Goal: Download file/media

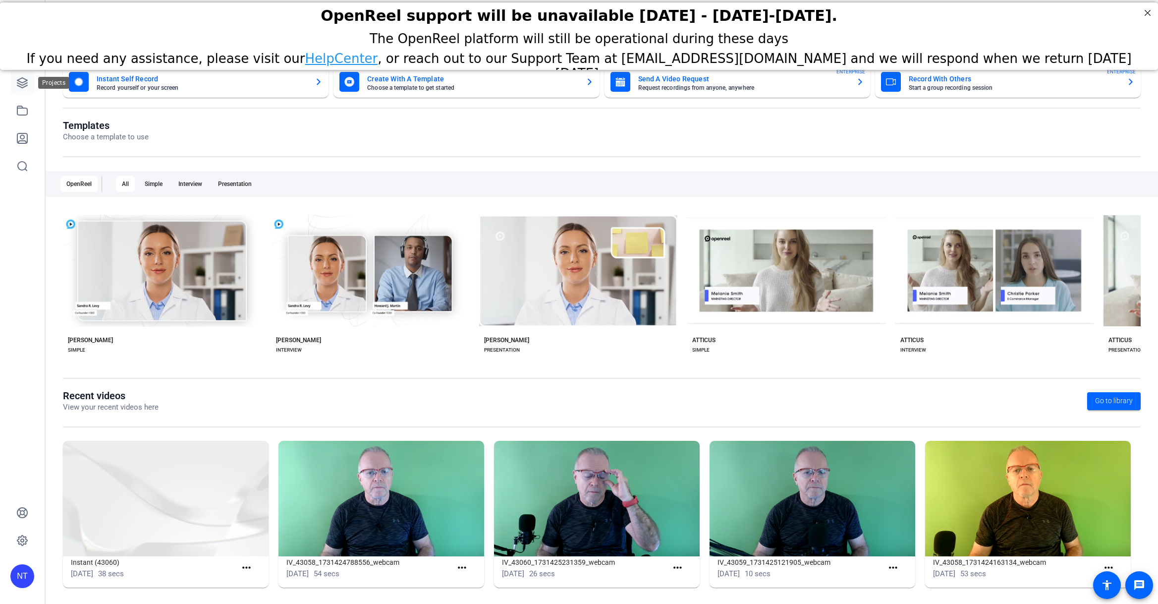
click at [25, 80] on icon at bounding box center [22, 83] width 12 height 12
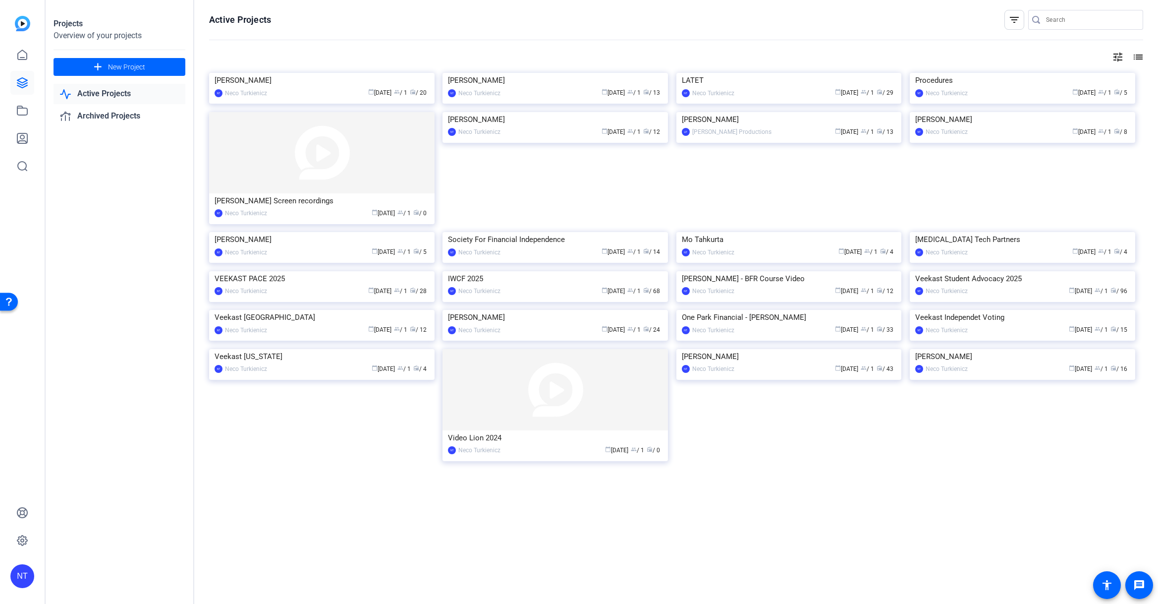
click at [1062, 21] on input "Search" at bounding box center [1090, 20] width 89 height 12
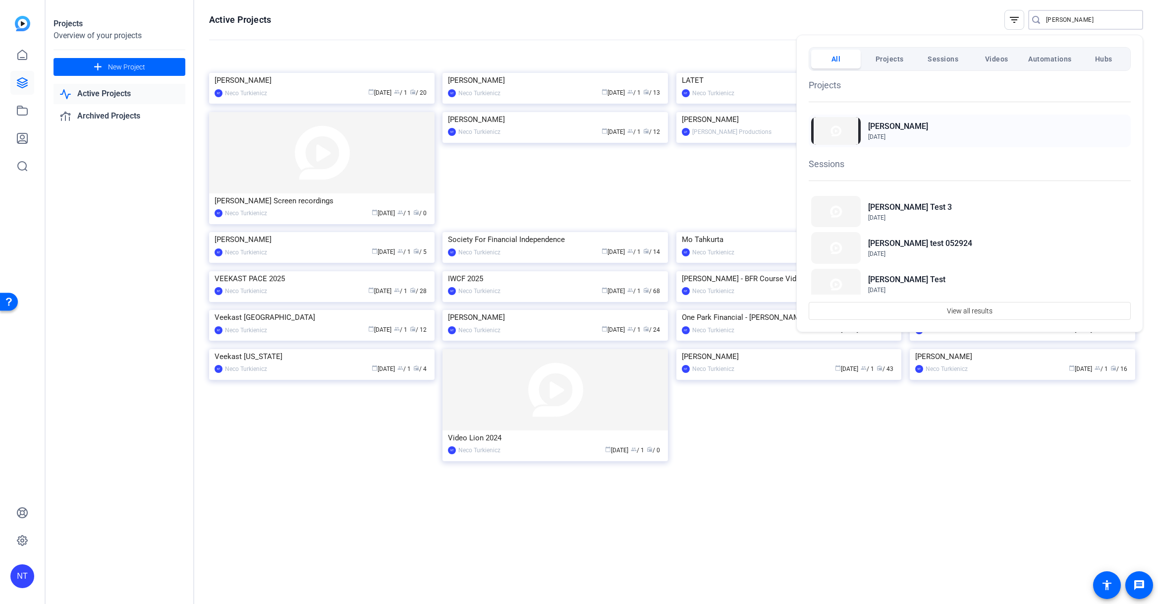
type input "hightower"
click at [879, 129] on h2 "[PERSON_NAME]" at bounding box center [898, 126] width 60 height 12
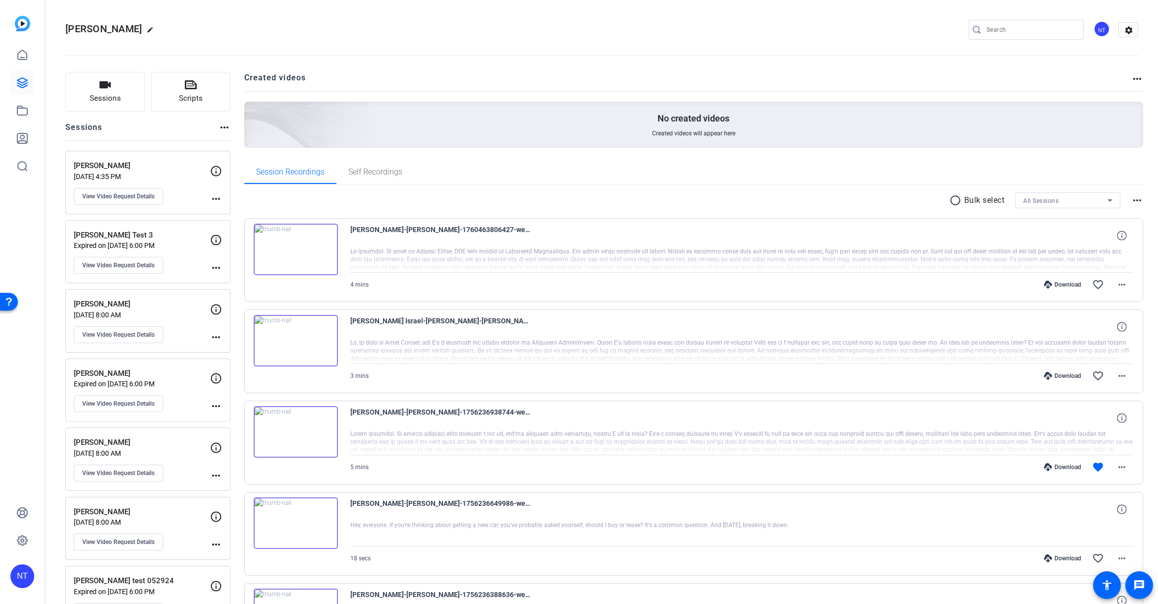
click at [290, 248] on img at bounding box center [296, 249] width 84 height 52
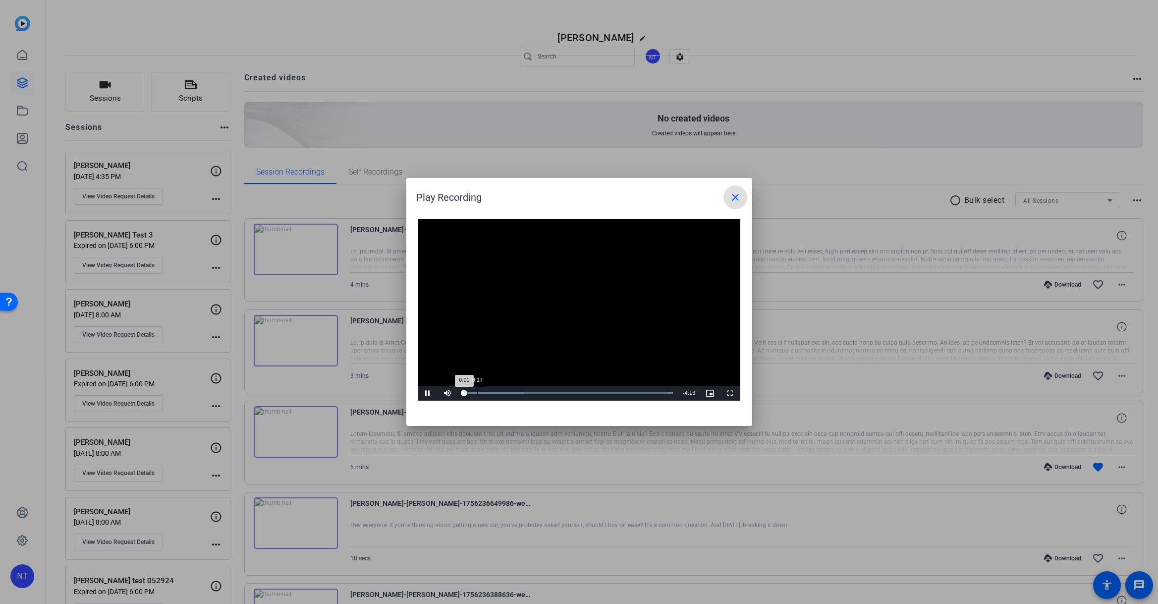
drag, startPoint x: 477, startPoint y: 393, endPoint x: 482, endPoint y: 392, distance: 5.5
click at [478, 393] on div "Loaded : 100.00% 0:17 0:01" at bounding box center [568, 392] width 211 height 2
click at [732, 198] on mat-icon "close" at bounding box center [735, 197] width 12 height 12
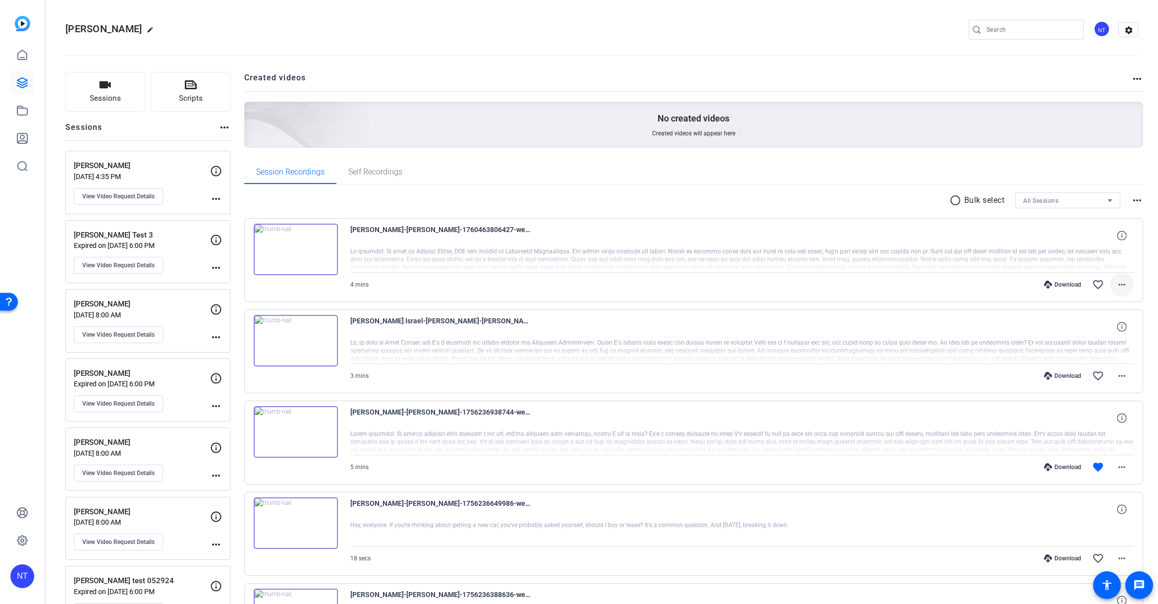
click at [1117, 283] on mat-icon "more_horiz" at bounding box center [1122, 285] width 12 height 12
click at [1100, 328] on span "Download MP4" at bounding box center [1095, 330] width 59 height 12
click at [1097, 372] on mat-icon "favorite_border" at bounding box center [1098, 376] width 12 height 12
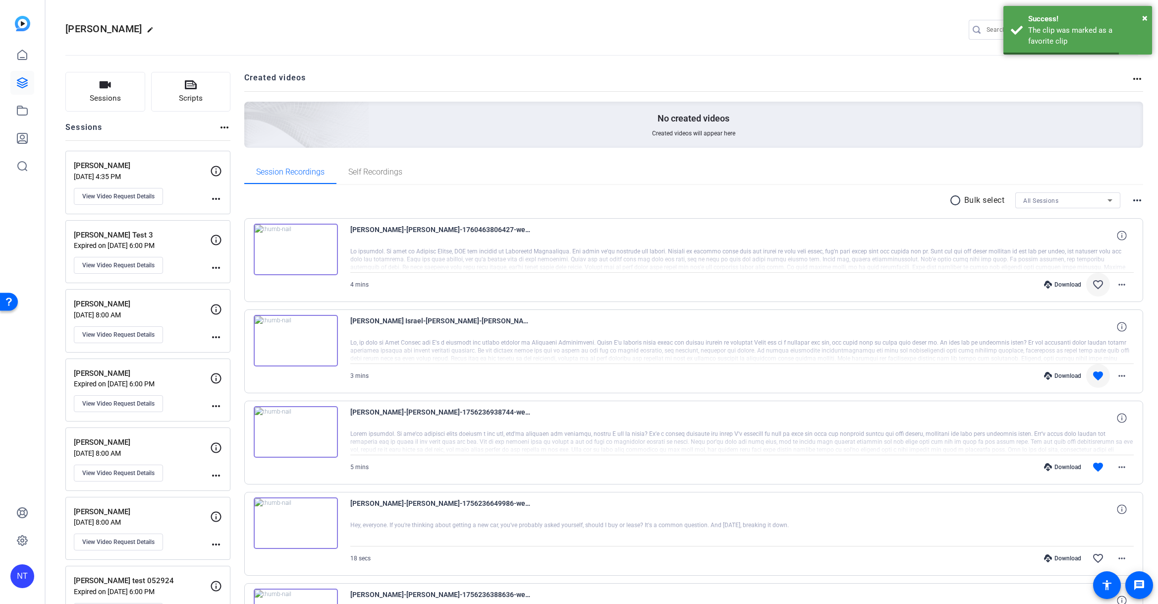
click at [1097, 285] on mat-icon "favorite_border" at bounding box center [1098, 285] width 12 height 12
click at [1086, 273] on button "favorite" at bounding box center [1098, 285] width 24 height 24
click at [318, 340] on img at bounding box center [296, 341] width 84 height 52
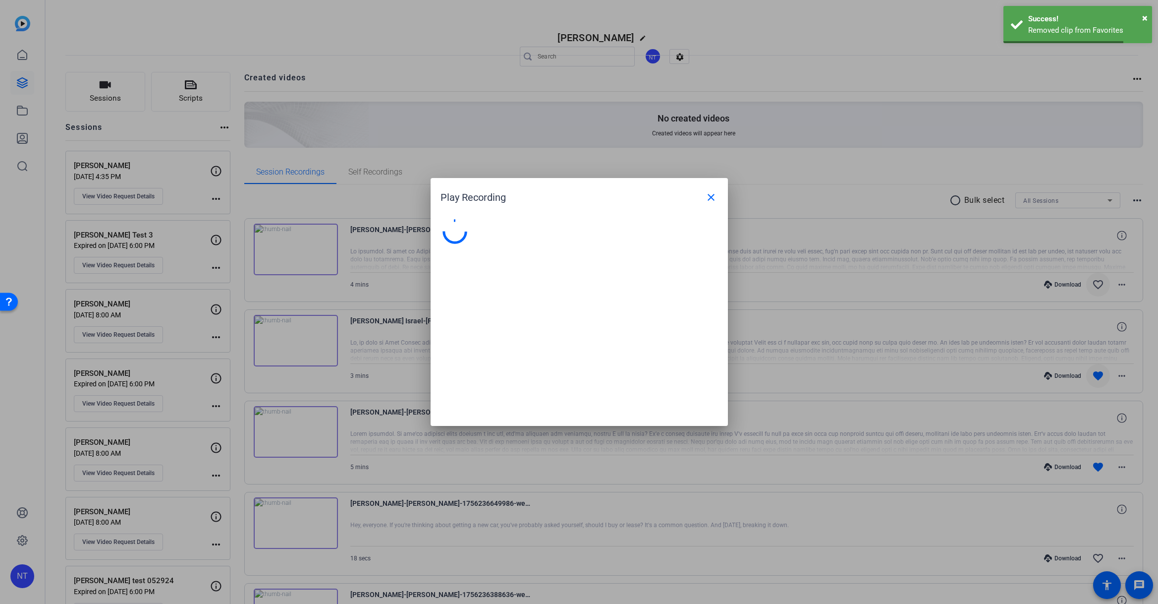
click at [318, 340] on div at bounding box center [579, 302] width 1158 height 604
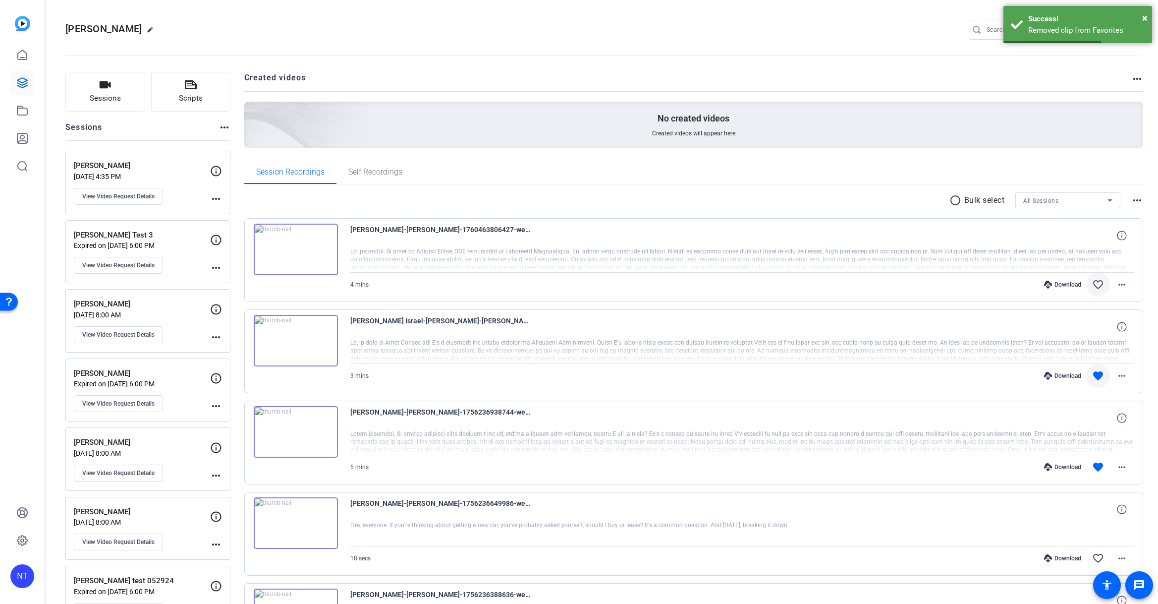
click at [318, 340] on img at bounding box center [296, 341] width 84 height 52
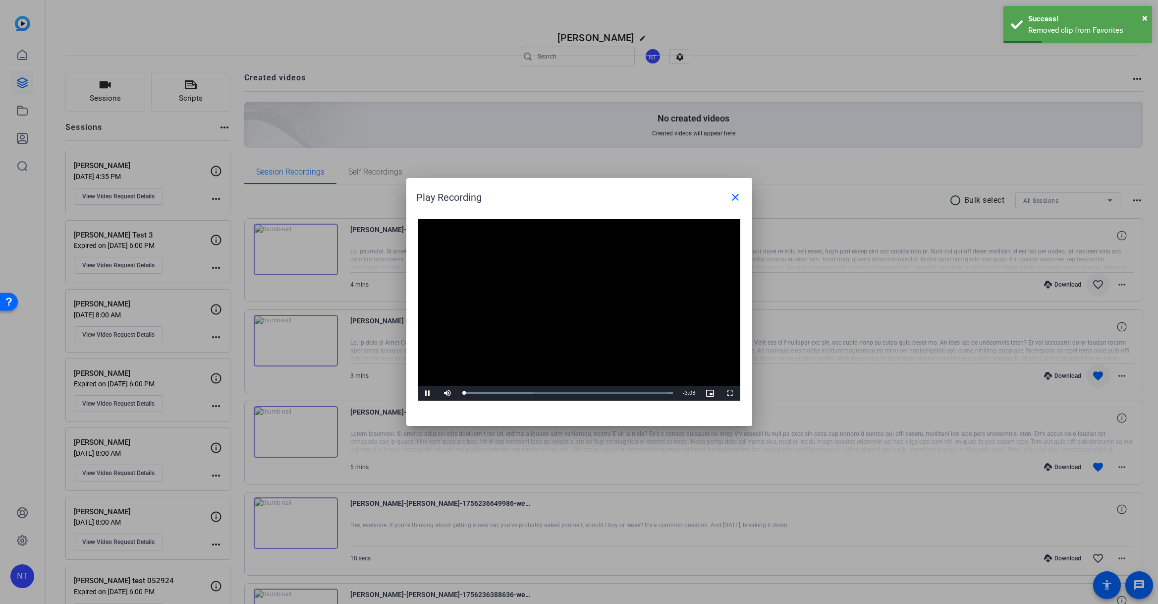
click at [318, 340] on div at bounding box center [579, 302] width 1158 height 604
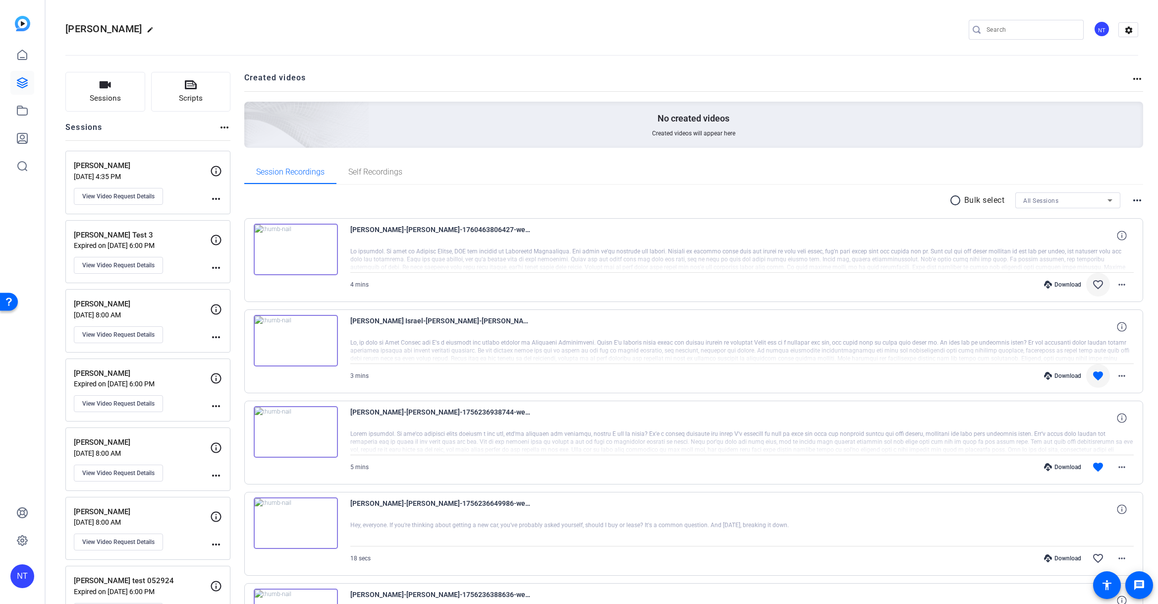
click at [310, 422] on img at bounding box center [296, 432] width 84 height 52
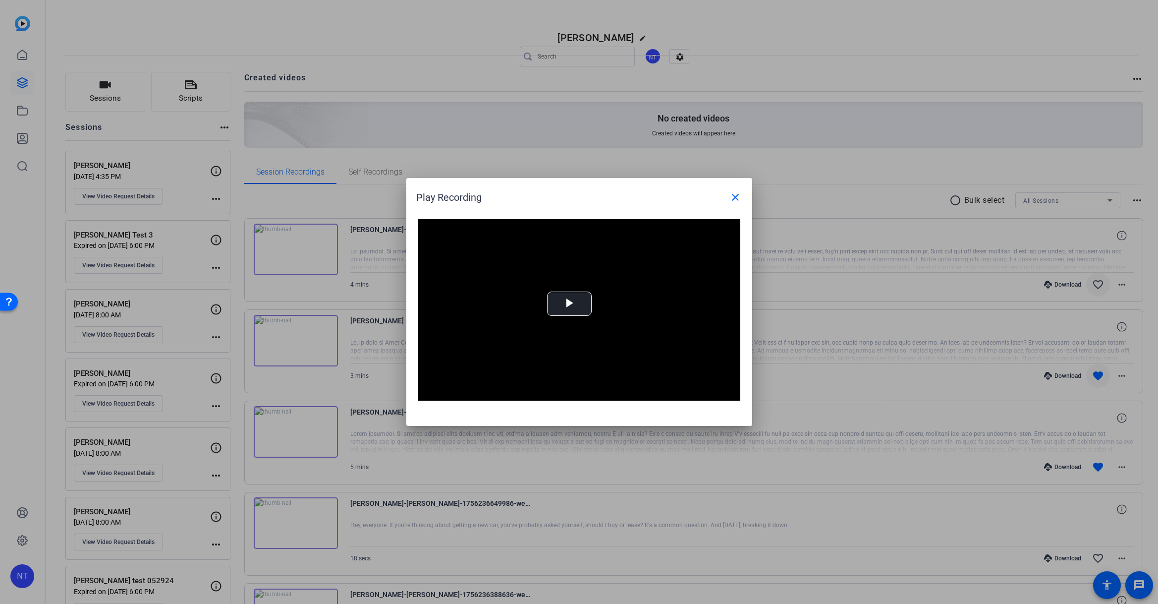
click at [310, 422] on div at bounding box center [579, 302] width 1158 height 604
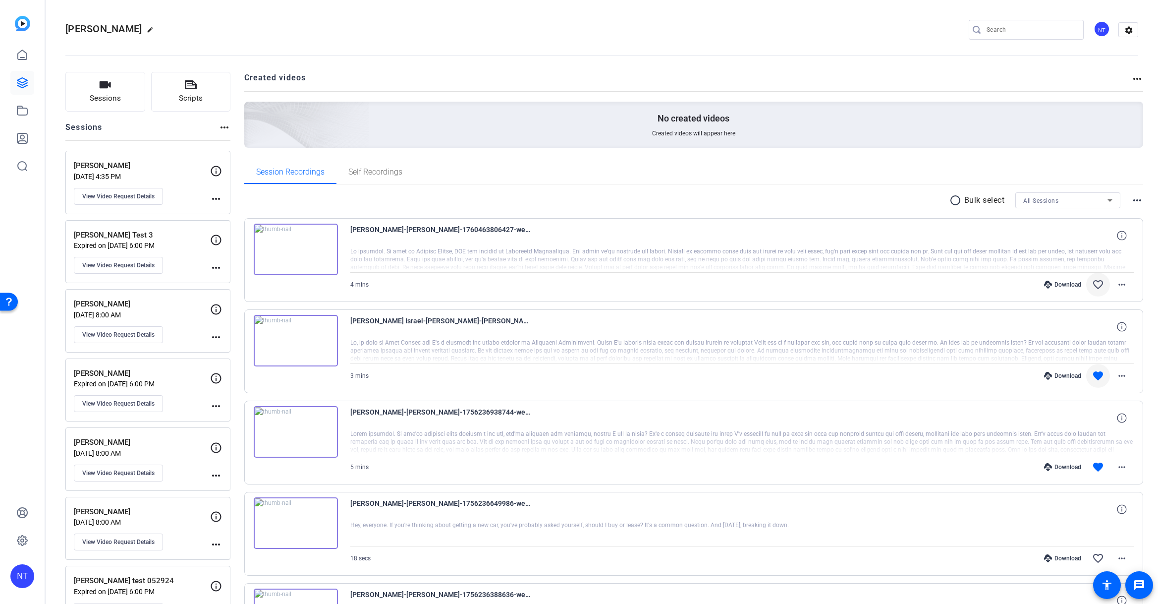
click at [311, 421] on img at bounding box center [296, 432] width 84 height 52
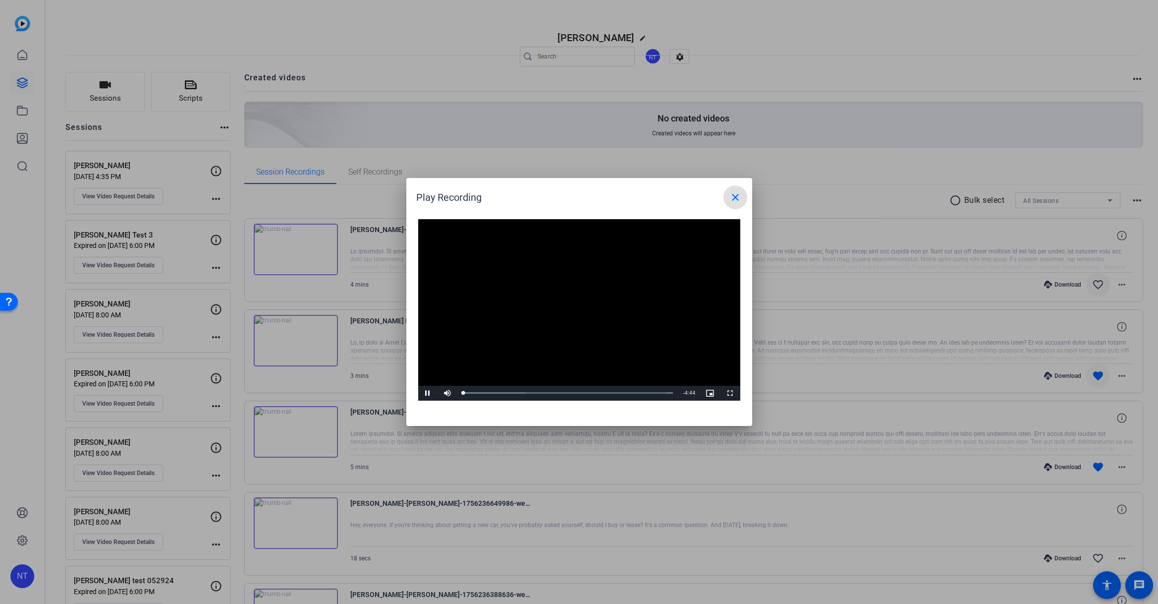
click at [311, 421] on div at bounding box center [579, 302] width 1158 height 604
